Goal: Task Accomplishment & Management: Complete application form

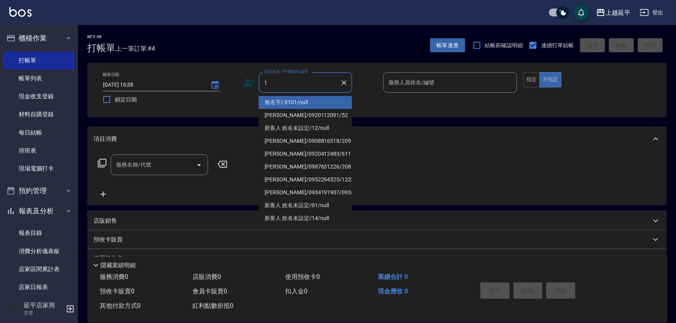
click at [277, 104] on li "無名字/ 0101/null" at bounding box center [306, 102] width 94 height 13
type input "無名字/ 0101/null"
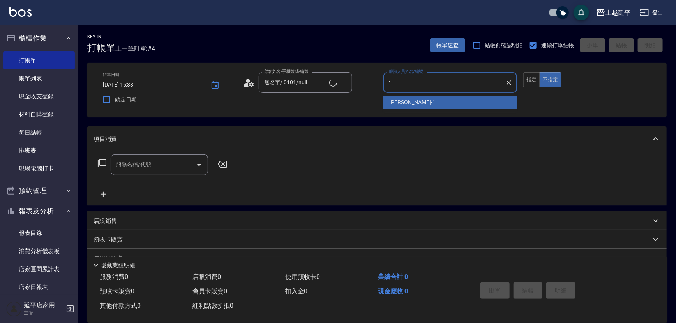
click at [397, 103] on span "[PERSON_NAME]-1" at bounding box center [413, 102] width 46 height 8
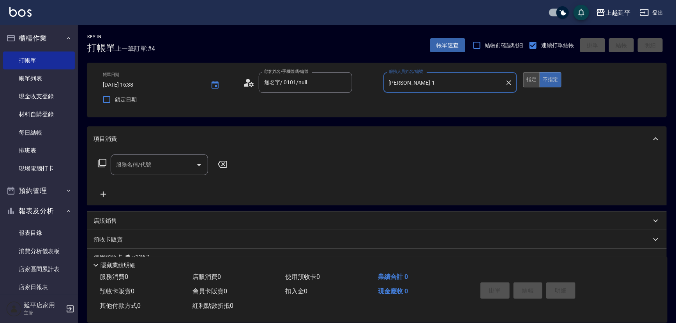
type input "[PERSON_NAME]-1"
click at [529, 80] on button "指定" at bounding box center [532, 79] width 17 height 15
click at [203, 158] on div at bounding box center [199, 164] width 12 height 21
click at [203, 161] on icon "Open" at bounding box center [199, 164] width 9 height 9
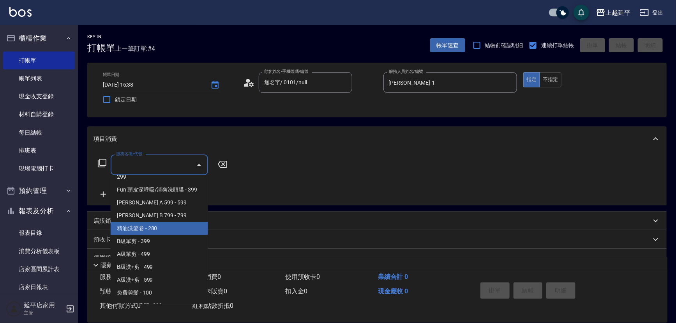
scroll to position [248, 0]
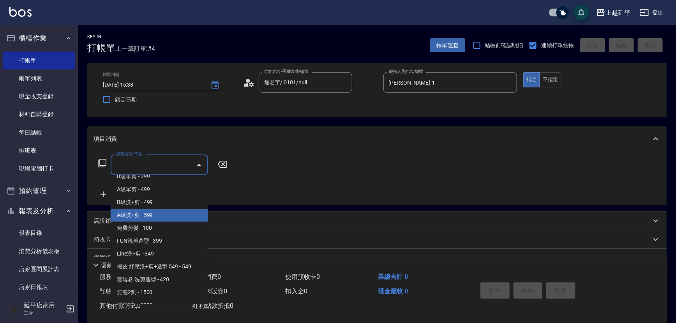
click at [149, 214] on span "A級洗+剪 - 599" at bounding box center [159, 215] width 97 height 13
type input "A級洗+剪(204)"
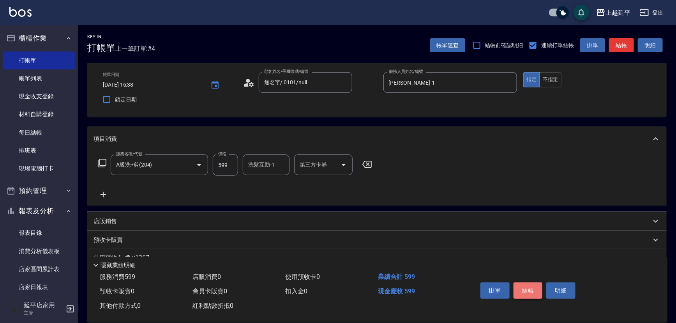
click at [526, 291] on button "結帳" at bounding box center [528, 290] width 29 height 16
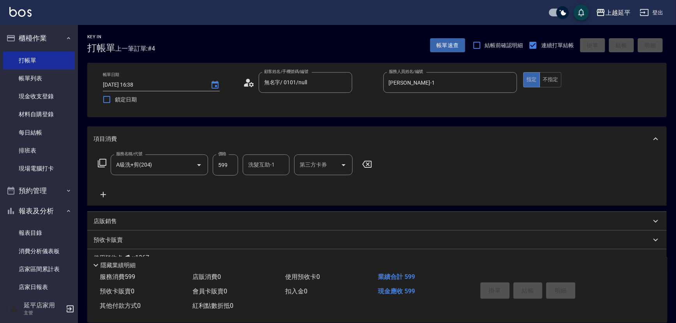
type input "[DATE] 17:13"
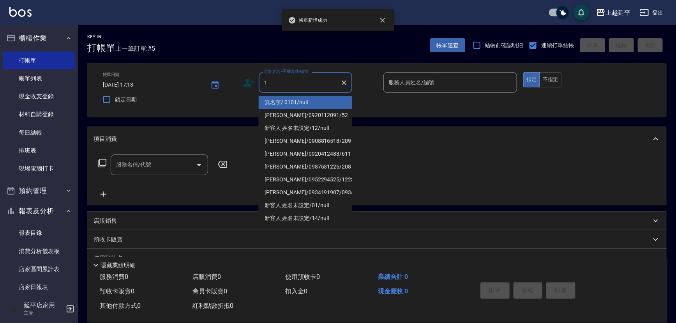
click at [288, 104] on li "無名字/ 0101/null" at bounding box center [306, 102] width 94 height 13
type input "無名字/ 0101/null"
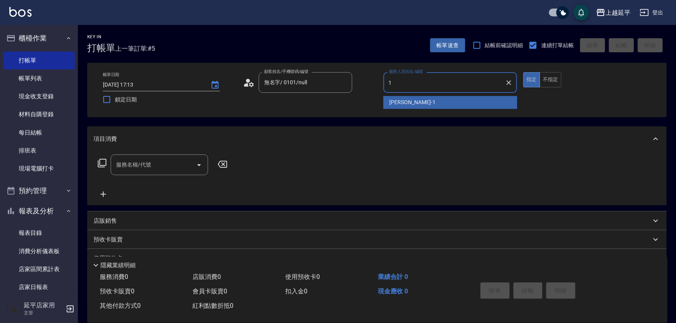
click at [389, 101] on div "[PERSON_NAME]-1" at bounding box center [451, 102] width 134 height 13
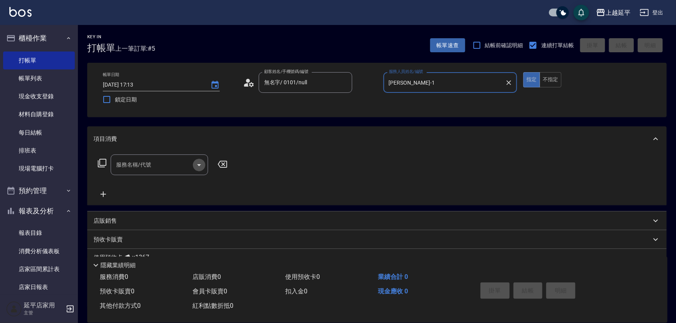
click at [196, 165] on icon "Open" at bounding box center [199, 164] width 9 height 9
type input "[PERSON_NAME]-1"
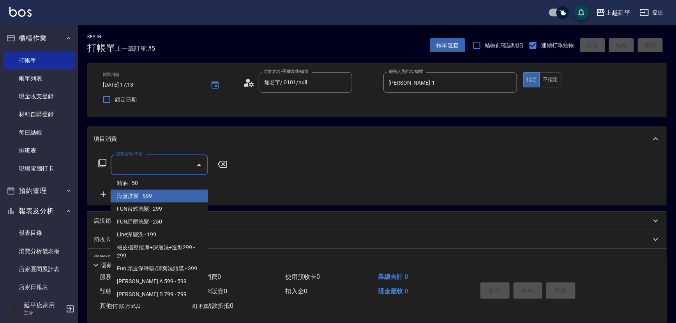
scroll to position [71, 0]
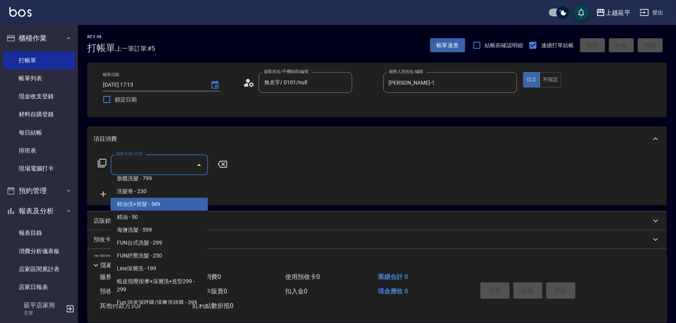
click at [166, 202] on span "精油洗+剪髮 - 549" at bounding box center [159, 204] width 97 height 13
type input "精油洗+剪髮(108)"
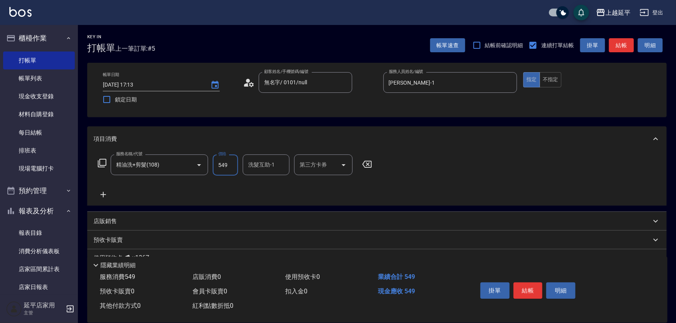
click at [235, 168] on input "549" at bounding box center [225, 164] width 25 height 21
click at [288, 173] on div "洗髮互助-1" at bounding box center [266, 164] width 47 height 21
type input "649"
click at [265, 183] on div "[PERSON_NAME] -4" at bounding box center [266, 184] width 47 height 13
type input "[PERSON_NAME]-4"
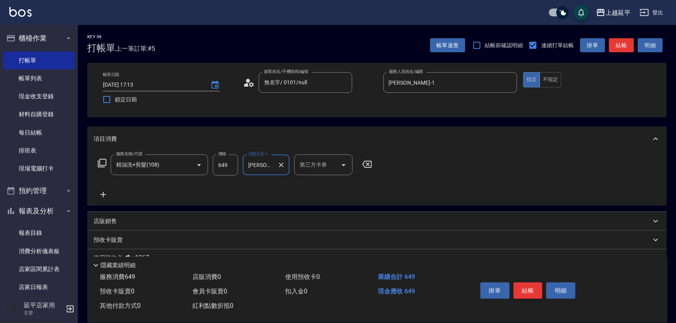
click at [522, 289] on button "結帳" at bounding box center [528, 290] width 29 height 16
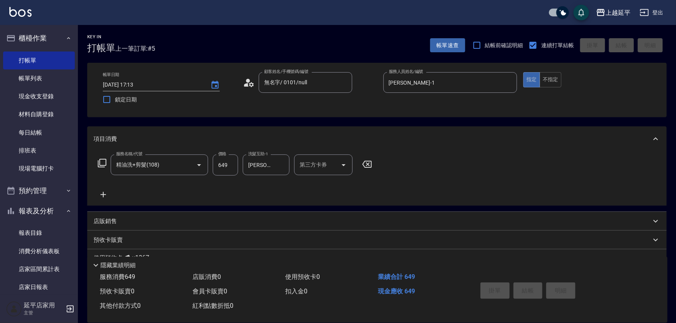
type input "[DATE] 17:14"
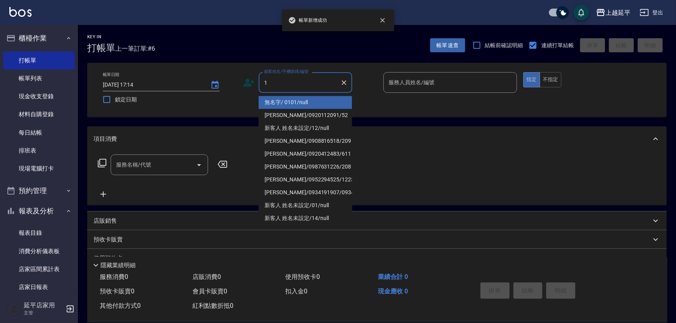
click at [270, 106] on li "無名字/ 0101/null" at bounding box center [306, 102] width 94 height 13
type input "無名字/ 0101/null"
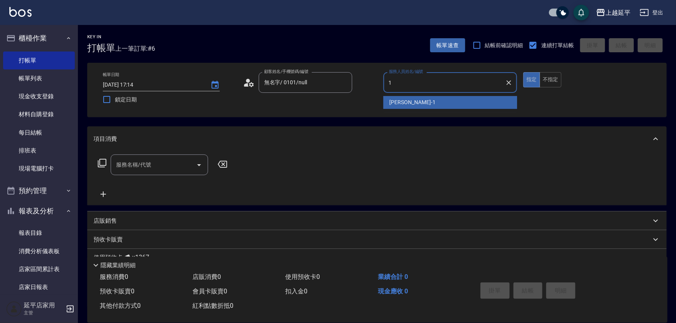
click at [389, 97] on div "[PERSON_NAME]-1" at bounding box center [451, 102] width 134 height 13
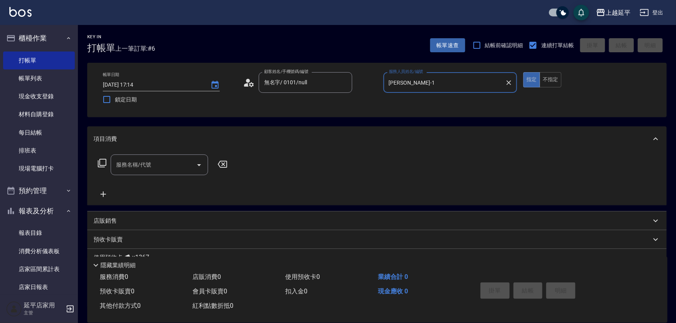
click at [198, 165] on icon "Open" at bounding box center [199, 164] width 9 height 9
type input "[PERSON_NAME]-1"
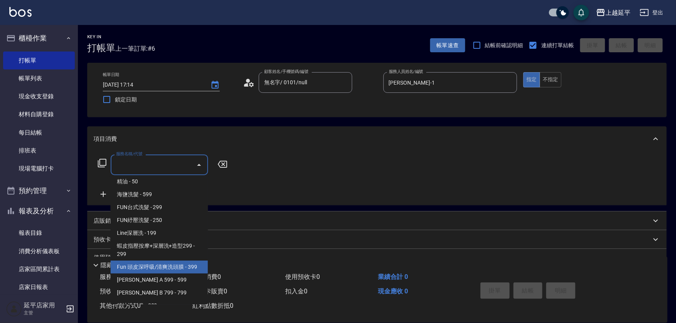
scroll to position [212, 0]
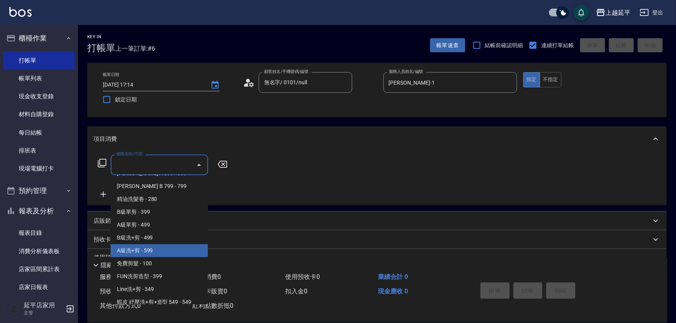
click at [170, 246] on span "A級洗+剪 - 599" at bounding box center [159, 250] width 97 height 13
type input "A級洗+剪(204)"
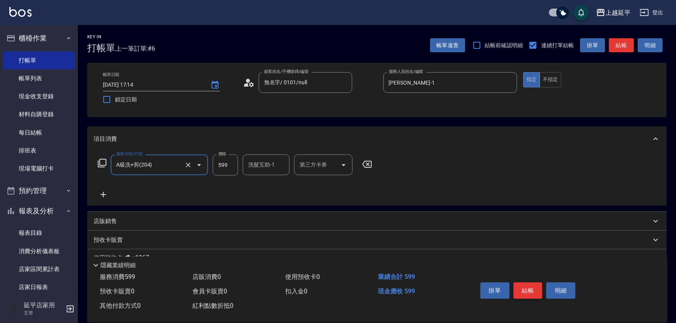
click at [516, 294] on button "結帳" at bounding box center [528, 290] width 29 height 16
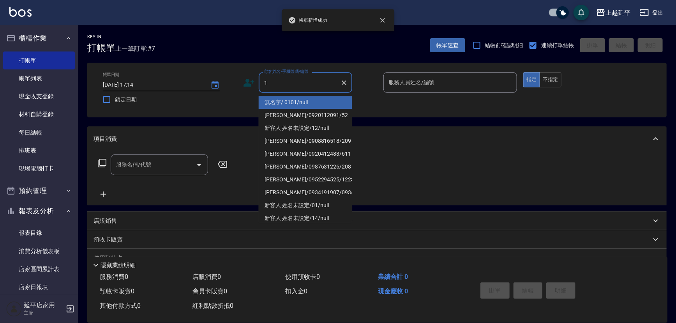
click at [276, 108] on li "無名字/ 0101/null" at bounding box center [306, 102] width 94 height 13
type input "無名字/ 0101/null"
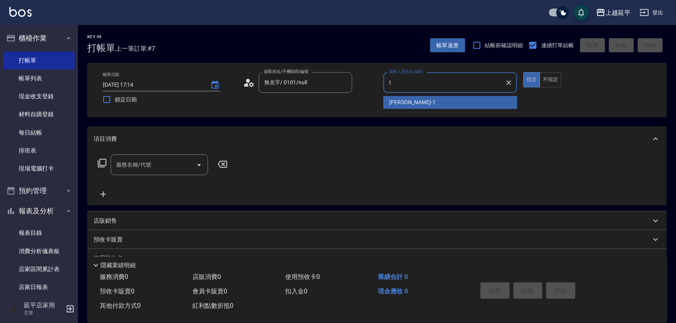
click at [391, 103] on span "[PERSON_NAME]-1" at bounding box center [413, 102] width 46 height 8
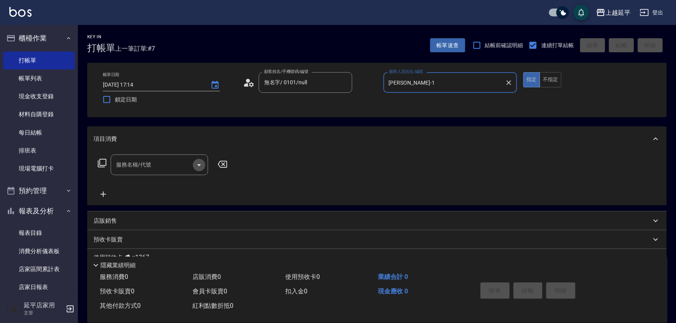
click at [198, 163] on icon "Open" at bounding box center [199, 164] width 9 height 9
type input "[PERSON_NAME]-1"
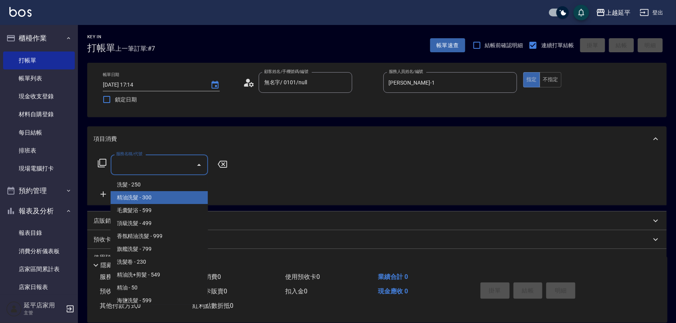
click at [177, 195] on span "精油洗髮 - 300" at bounding box center [159, 197] width 97 height 13
type input "精油洗髮(102)"
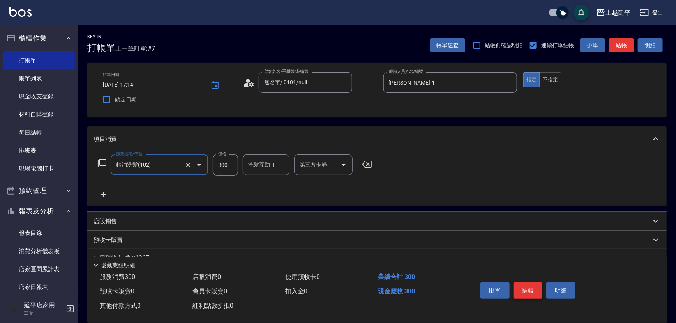
click at [525, 284] on button "結帳" at bounding box center [528, 290] width 29 height 16
